Goal: Book appointment/travel/reservation

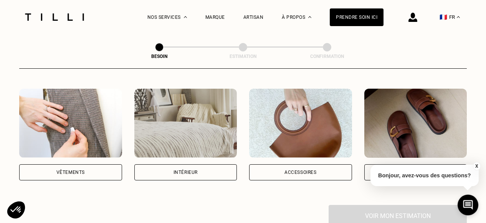
scroll to position [142, 0]
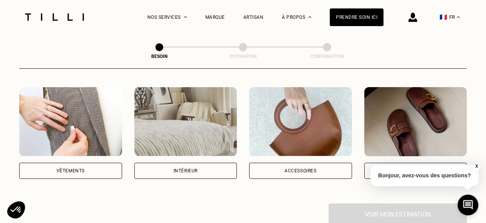
click at [174, 124] on img at bounding box center [185, 121] width 103 height 69
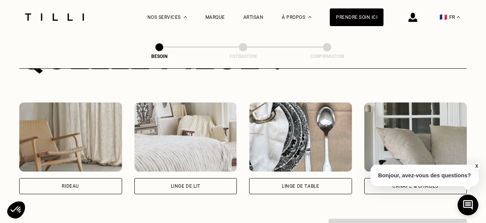
click at [84, 126] on img at bounding box center [70, 137] width 103 height 69
select select "FR"
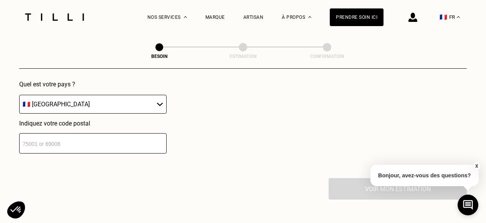
scroll to position [573, 0]
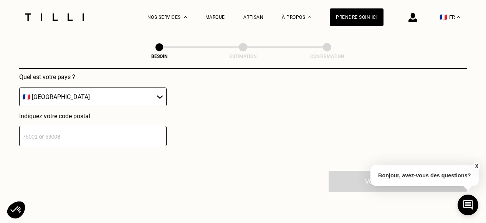
click at [90, 116] on div "Indiquez votre code postal" at bounding box center [93, 130] width 148 height 34
click at [91, 126] on input "number" at bounding box center [93, 136] width 148 height 20
type input "92250"
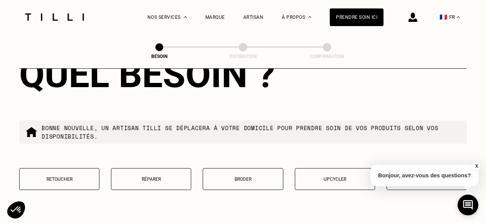
scroll to position [718, 0]
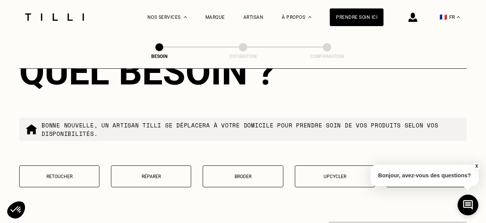
click at [50, 174] on p "Retoucher" at bounding box center [59, 176] width 72 height 5
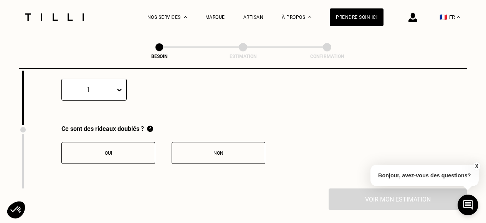
scroll to position [875, 0]
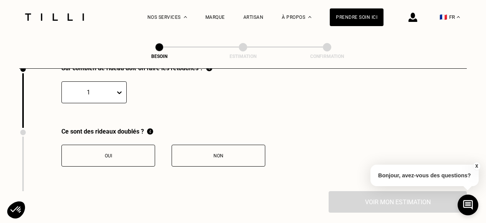
click at [474, 166] on button "X" at bounding box center [477, 166] width 8 height 8
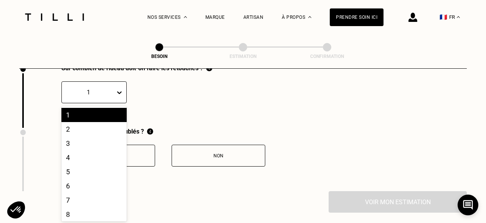
click at [115, 82] on div at bounding box center [120, 92] width 11 height 21
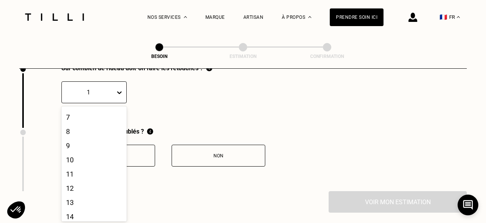
scroll to position [83, 0]
type input "&"
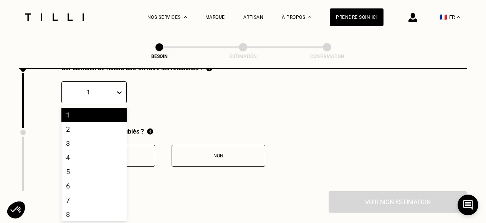
click at [120, 89] on icon at bounding box center [120, 93] width 8 height 8
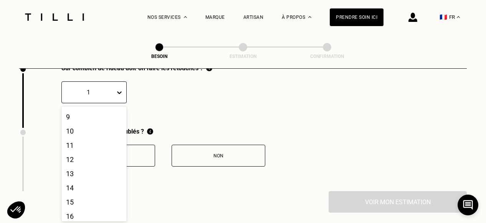
scroll to position [115, 0]
click at [93, 135] on div "11" at bounding box center [93, 142] width 65 height 14
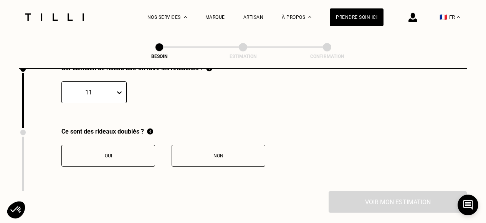
click at [118, 145] on button "Oui" at bounding box center [108, 156] width 94 height 22
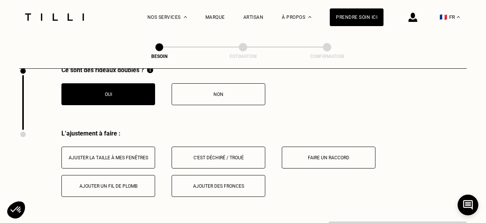
scroll to position [935, 0]
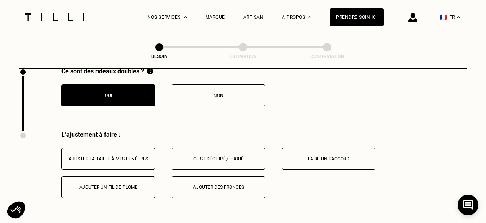
click at [108, 148] on button "Ajuster la taille à mes fenêtres" at bounding box center [108, 159] width 94 height 22
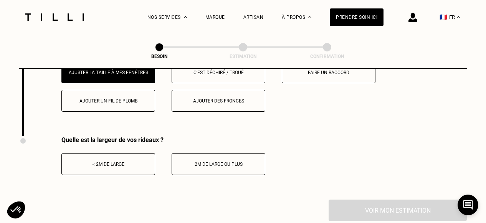
scroll to position [1021, 0]
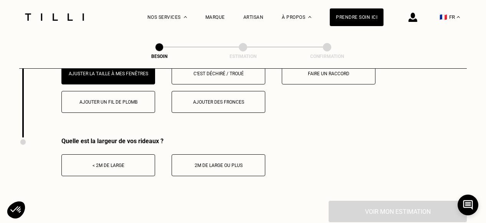
click at [90, 166] on button "< 2m de large" at bounding box center [108, 165] width 94 height 22
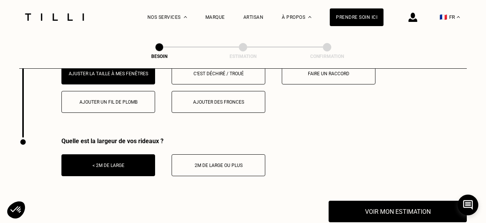
scroll to position [1051, 0]
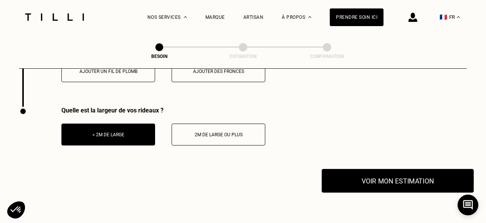
click at [392, 169] on button "Voir mon estimation" at bounding box center [398, 181] width 152 height 24
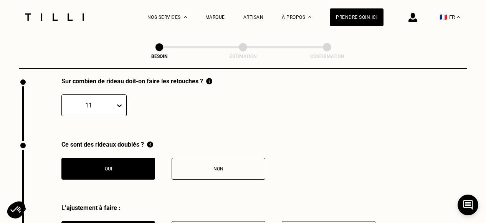
scroll to position [861, 0]
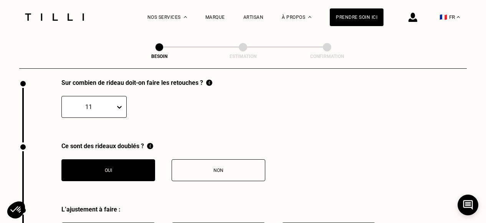
click at [219, 168] on div "Non" at bounding box center [218, 170] width 85 height 5
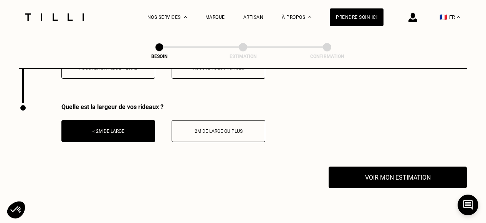
scroll to position [1054, 0]
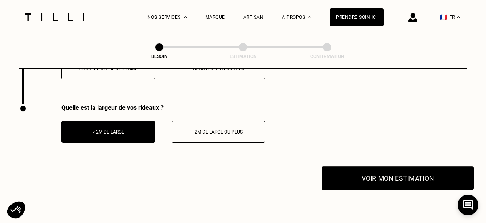
click at [392, 166] on button "Voir mon estimation" at bounding box center [398, 178] width 152 height 24
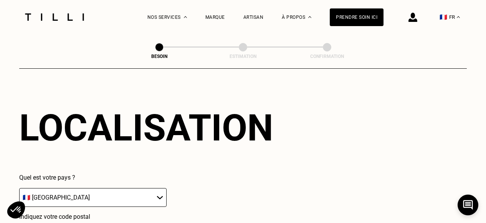
scroll to position [474, 0]
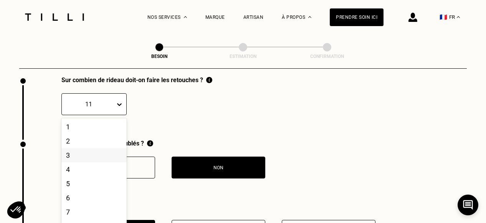
click at [108, 115] on div "3, 3 of 20. 20 results available. Use Up and Down to choose options, press Ente…" at bounding box center [93, 104] width 65 height 22
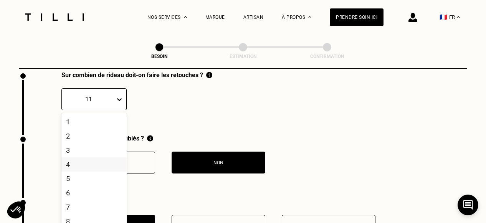
click at [93, 158] on div "4" at bounding box center [93, 165] width 65 height 14
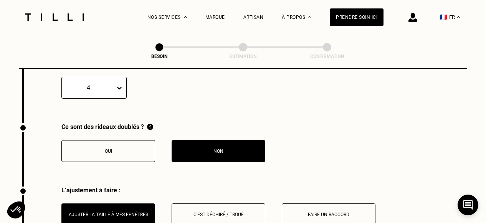
scroll to position [882, 0]
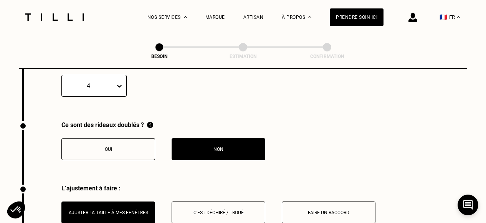
click at [111, 148] on button "Oui" at bounding box center [108, 149] width 94 height 22
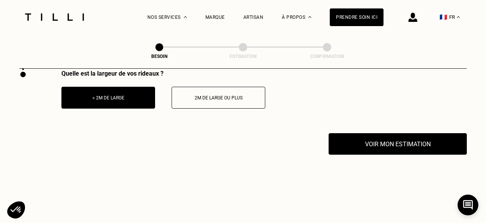
scroll to position [1113, 0]
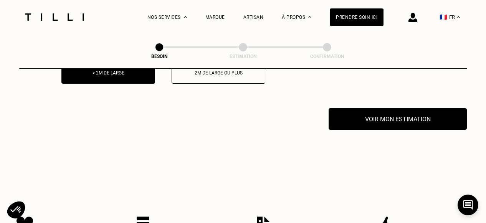
click at [371, 91] on div "Quelle est la largeur de vos rideaux ? < 2m de large 2m de large ou plus" at bounding box center [243, 76] width 448 height 63
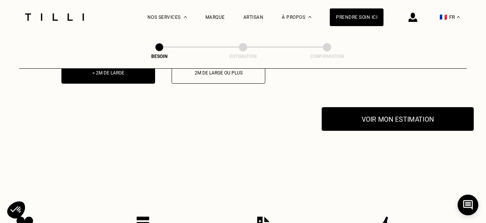
click at [376, 108] on button "Voir mon estimation" at bounding box center [398, 119] width 152 height 24
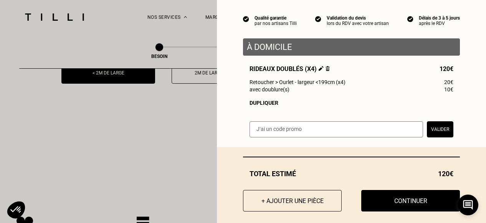
scroll to position [67, 0]
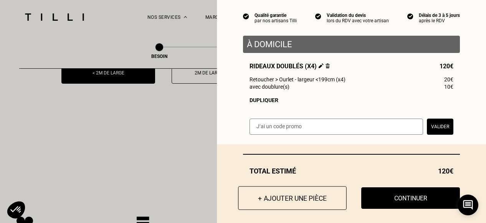
click at [308, 203] on button "+ Ajouter une pièce" at bounding box center [292, 198] width 109 height 24
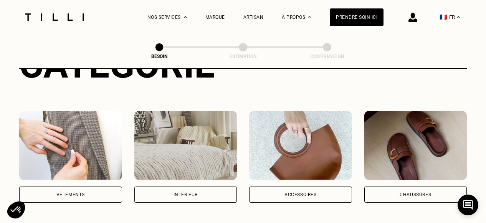
scroll to position [118, 0]
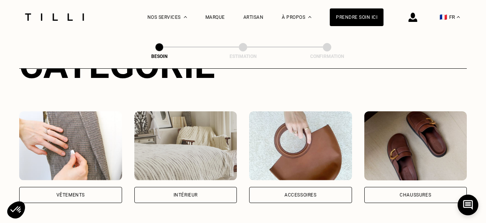
click at [179, 138] on img at bounding box center [185, 145] width 103 height 69
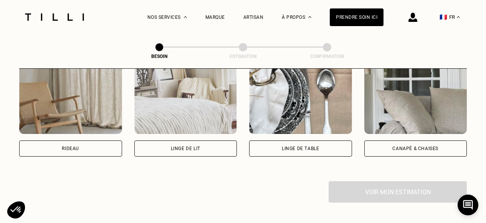
scroll to position [372, 0]
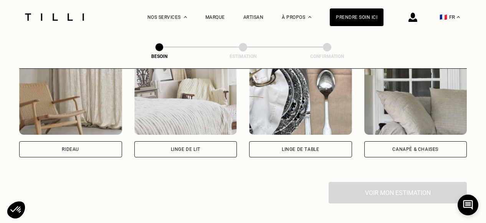
click at [87, 93] on img at bounding box center [70, 100] width 103 height 69
select select "FR"
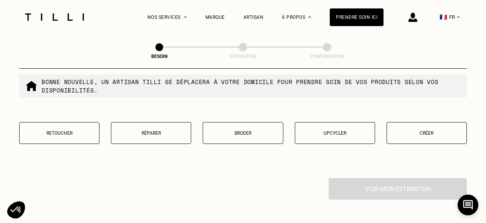
scroll to position [763, 0]
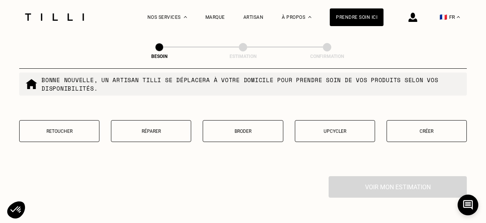
click at [61, 131] on button "Retoucher" at bounding box center [59, 131] width 80 height 22
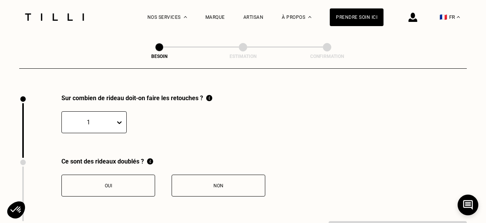
click at [97, 111] on div "1" at bounding box center [93, 122] width 65 height 22
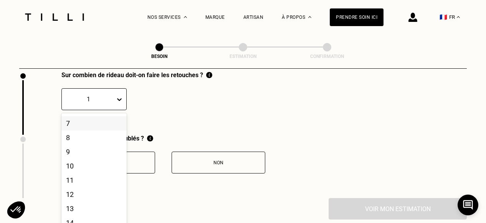
scroll to position [83, 0]
click at [95, 117] on div "7" at bounding box center [93, 124] width 65 height 14
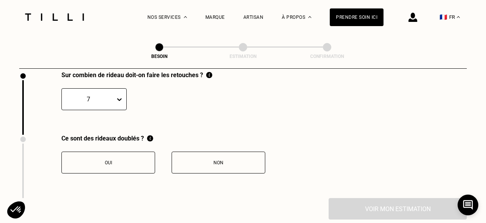
click at [228, 158] on button "Non" at bounding box center [219, 163] width 94 height 22
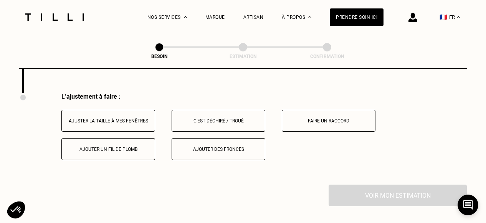
scroll to position [977, 0]
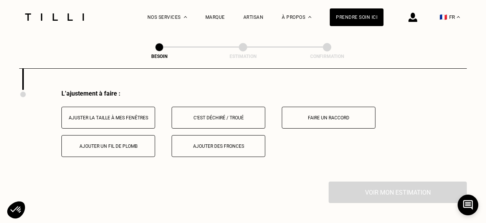
click at [135, 115] on div "Ajuster la taille à mes fenêtres" at bounding box center [108, 117] width 85 height 5
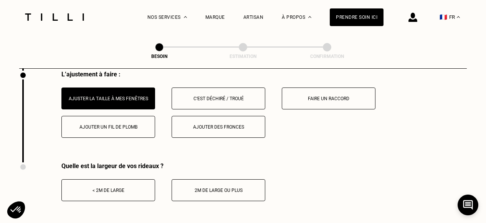
scroll to position [1001, 0]
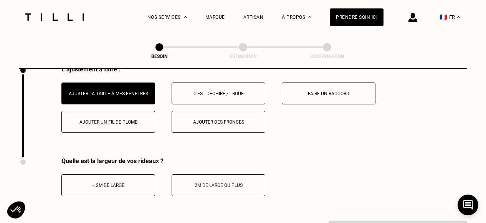
click at [123, 194] on div "Quelle est la largeur de vos rideaux ? < 2m de large 2m de large ou plus" at bounding box center [142, 189] width 246 height 63
click at [120, 187] on button "< 2m de large" at bounding box center [108, 185] width 94 height 22
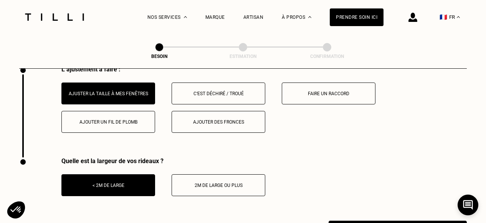
scroll to position [1035, 0]
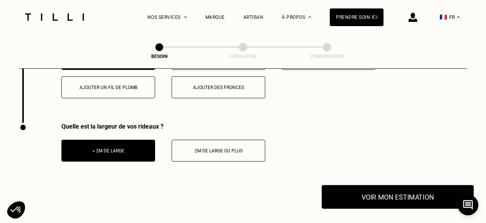
click at [375, 185] on button "Voir mon estimation" at bounding box center [398, 197] width 152 height 24
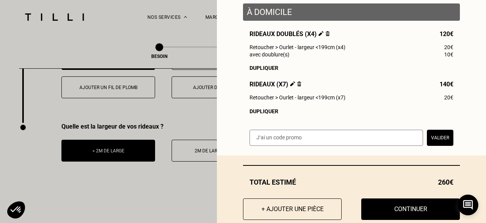
scroll to position [101, 0]
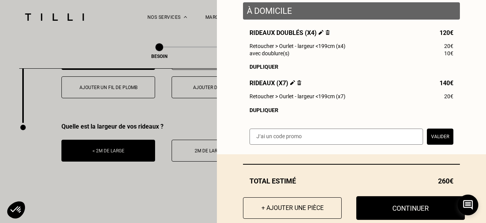
click at [384, 199] on button "Continuer" at bounding box center [411, 208] width 109 height 24
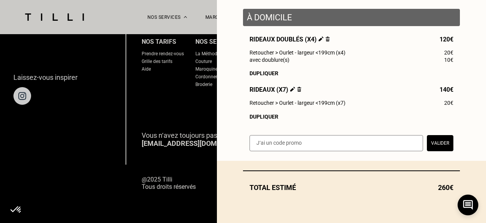
scroll to position [95, 0]
select select "FR"
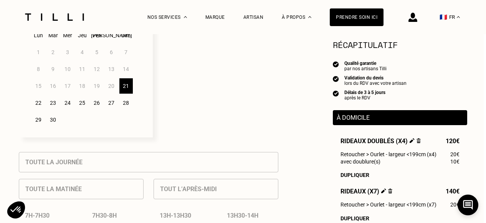
scroll to position [240, 2]
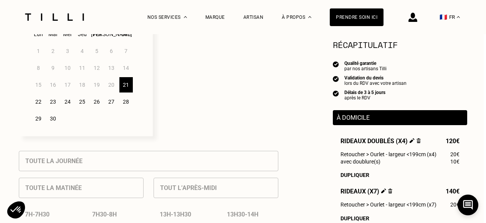
click at [112, 96] on div "27" at bounding box center [111, 101] width 13 height 15
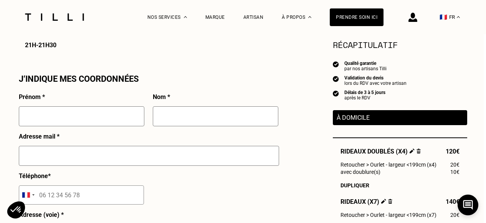
scroll to position [674, 2]
